Goal: Task Accomplishment & Management: Use online tool/utility

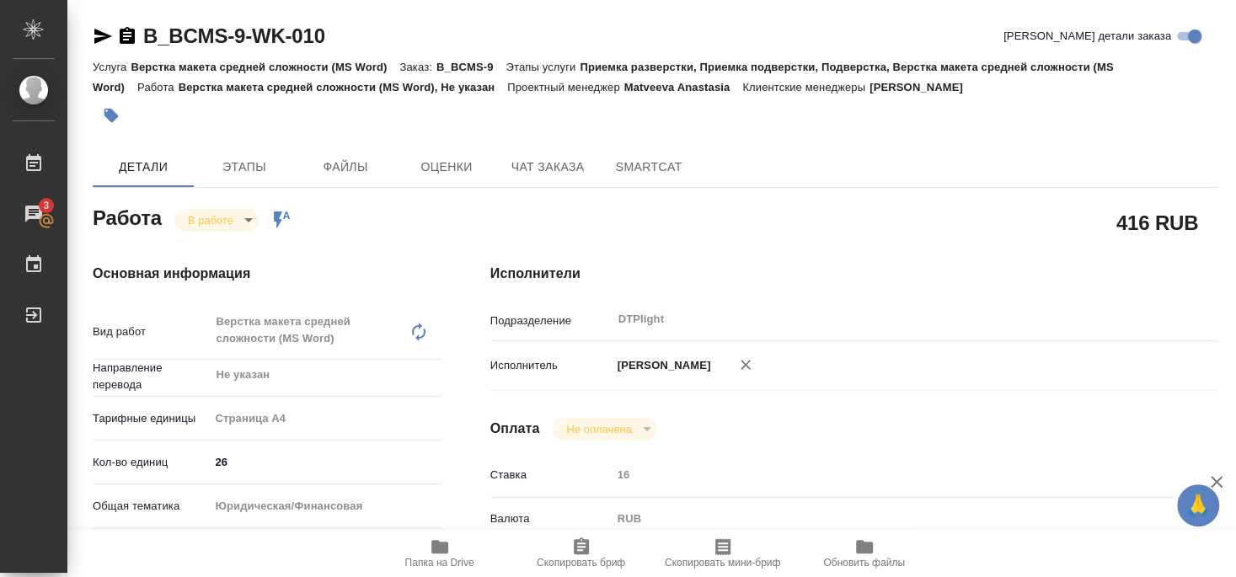
scroll to position [182, 0]
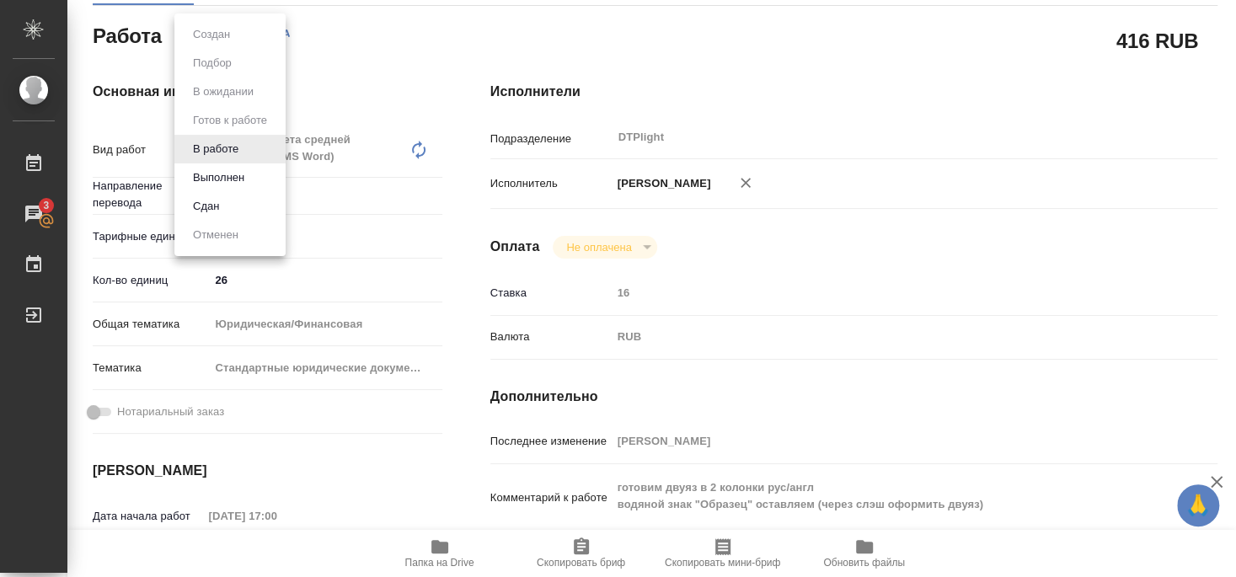
click at [218, 30] on body "🙏 .cls-1 fill:#fff; AWATERA [PERSON_NAME] 3 Чаты График Выйти B_BCMS-9-WK-010 К…" at bounding box center [618, 288] width 1236 height 577
click at [219, 174] on button "Выполнен" at bounding box center [219, 178] width 62 height 19
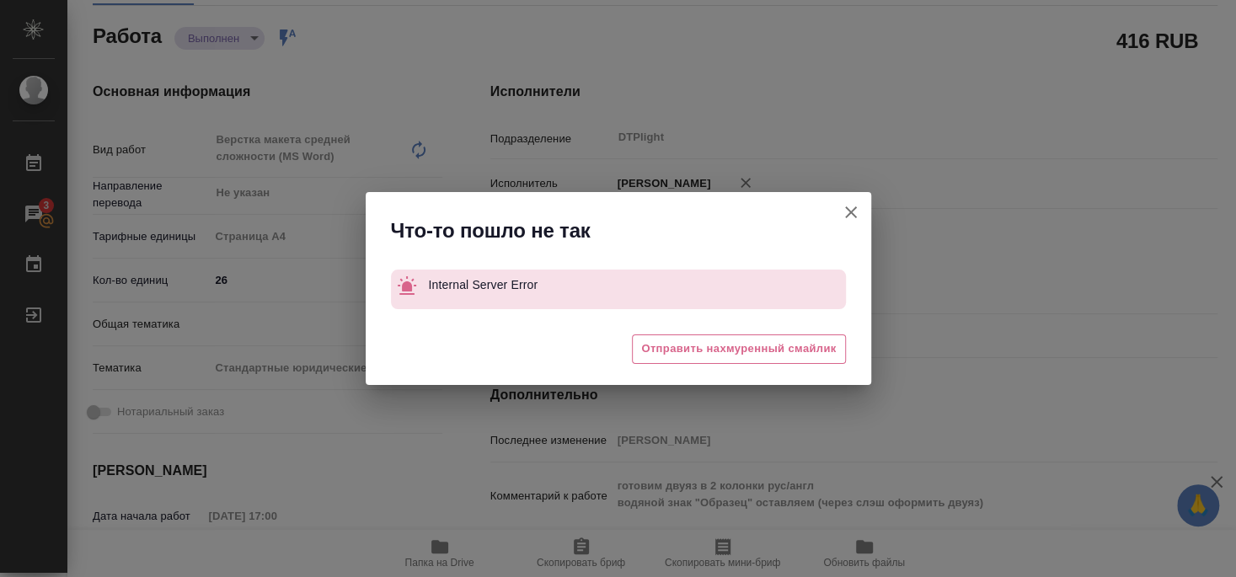
type textarea "x"
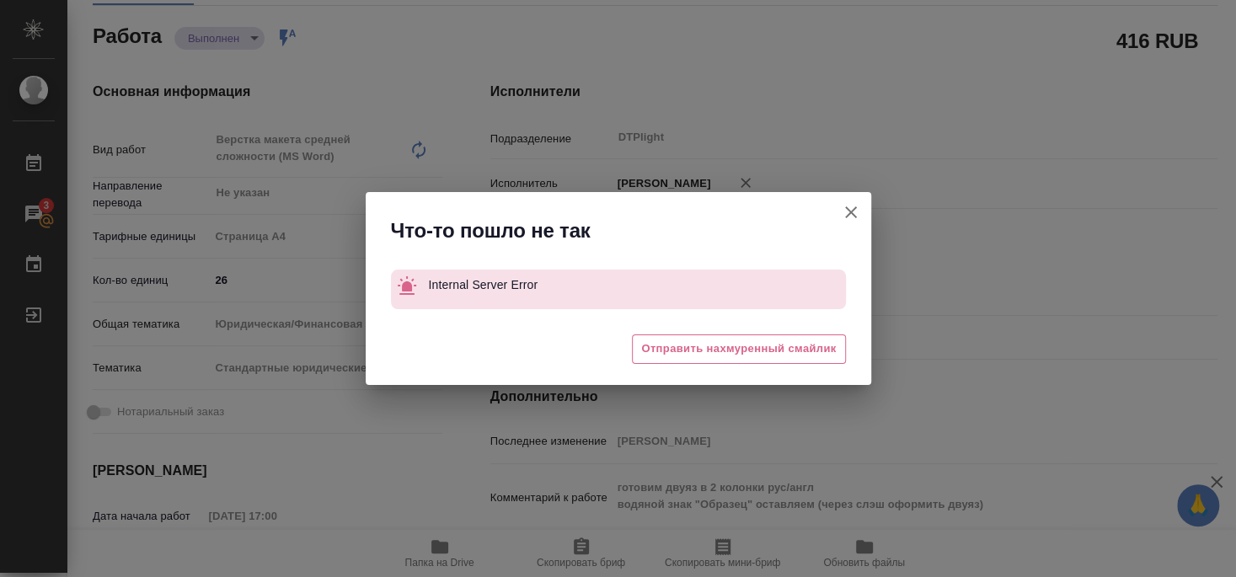
type textarea "x"
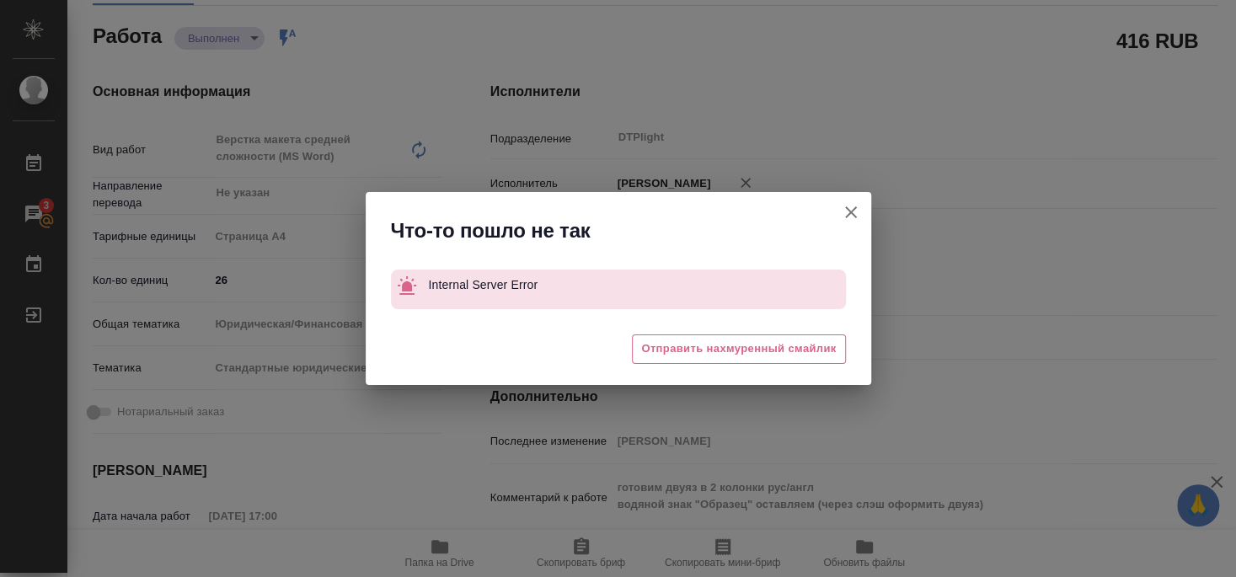
type textarea "x"
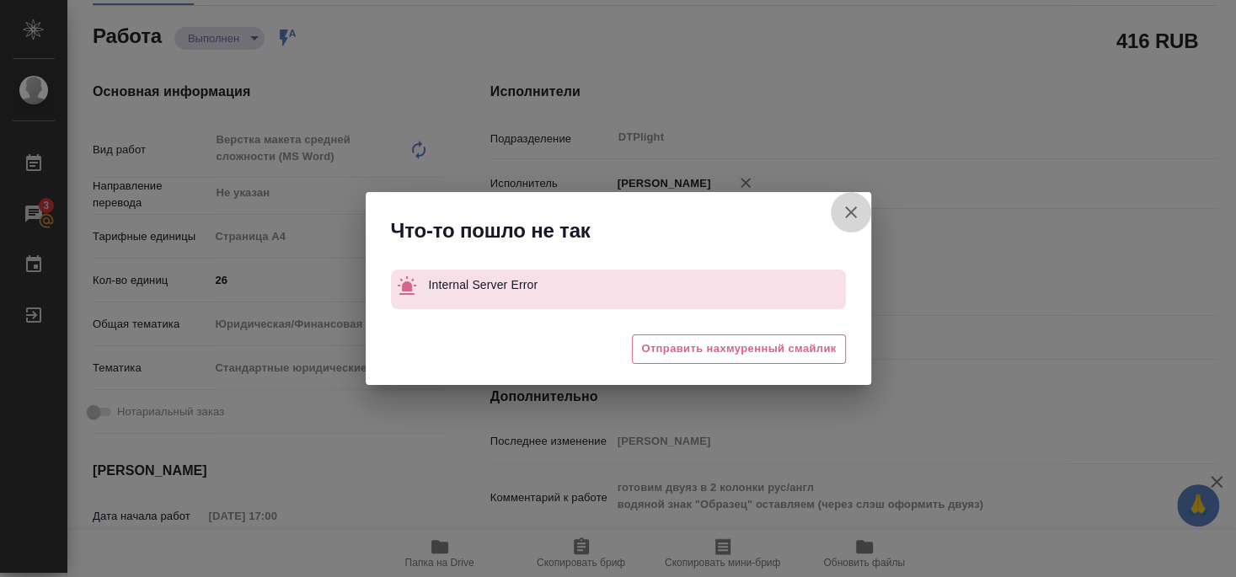
click at [852, 211] on icon "button" at bounding box center [851, 212] width 12 height 12
type textarea "x"
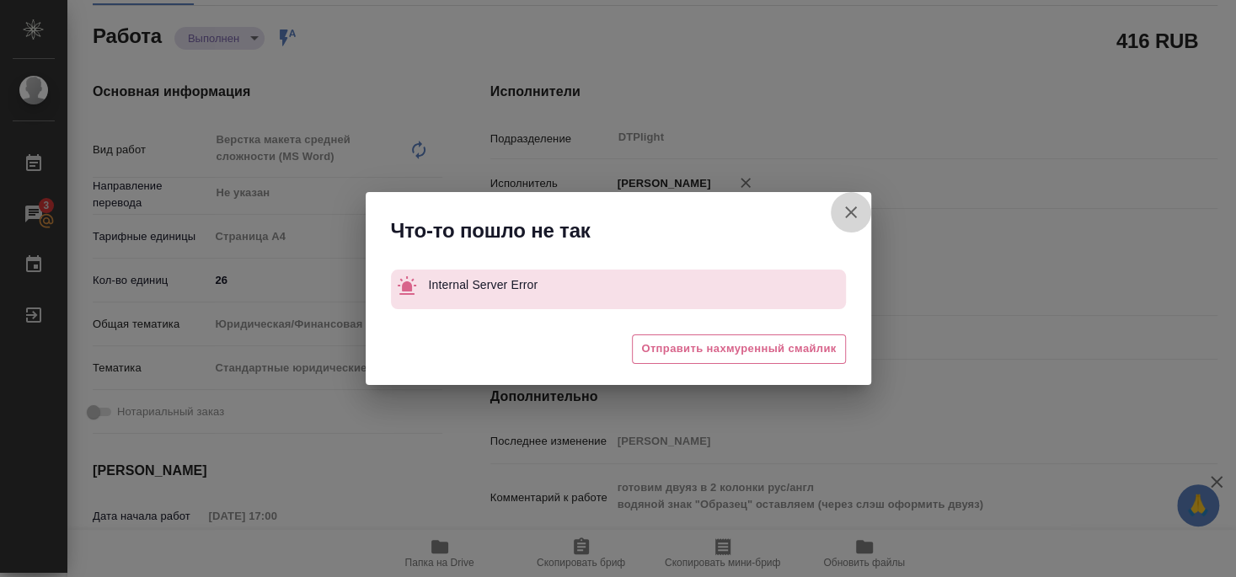
type textarea "x"
